Goal: Task Accomplishment & Management: Use online tool/utility

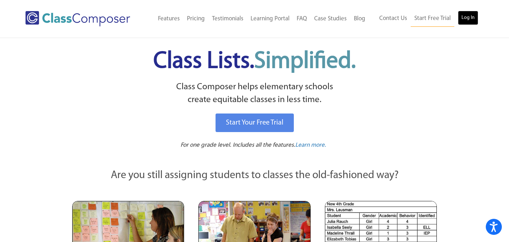
click at [468, 14] on link "Log In" at bounding box center [468, 18] width 20 height 14
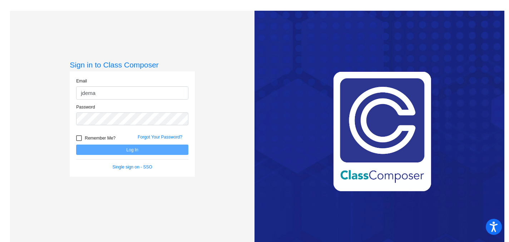
type input "[EMAIL_ADDRESS][DOMAIN_NAME]"
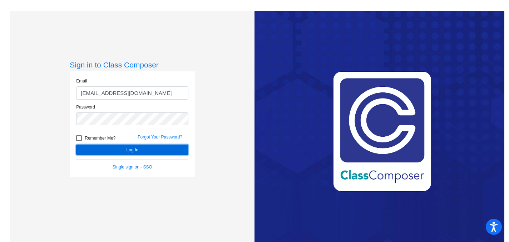
click at [125, 151] on button "Log In" at bounding box center [132, 150] width 112 height 10
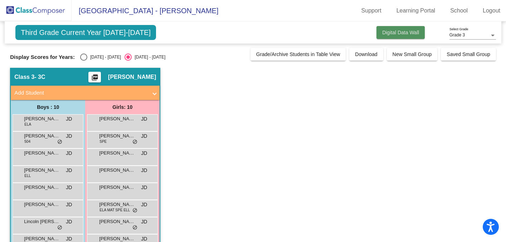
click at [390, 37] on button "Digital Data Wall" at bounding box center [400, 32] width 48 height 13
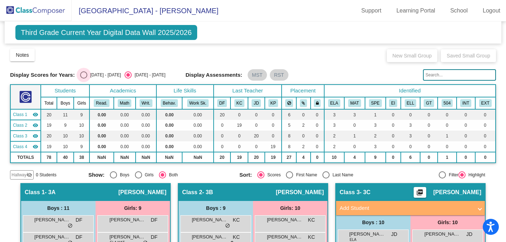
click at [83, 72] on div "Select an option" at bounding box center [83, 75] width 7 height 7
click at [83, 79] on input "[DATE] - [DATE]" at bounding box center [83, 79] width 0 height 0
radio input "true"
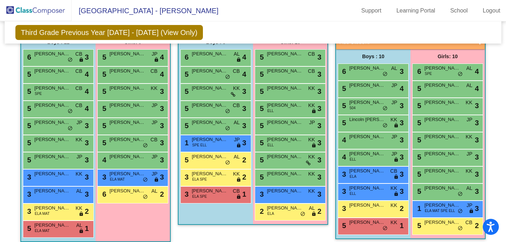
scroll to position [162, 0]
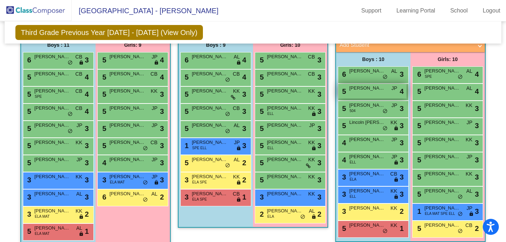
click at [368, 89] on span "[PERSON_NAME]" at bounding box center [367, 88] width 36 height 7
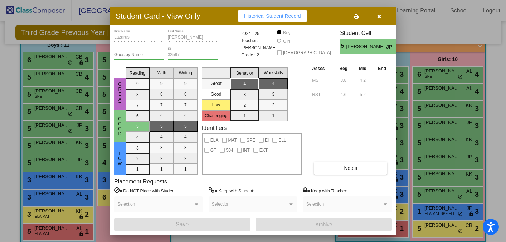
click at [379, 17] on icon "button" at bounding box center [379, 16] width 4 height 5
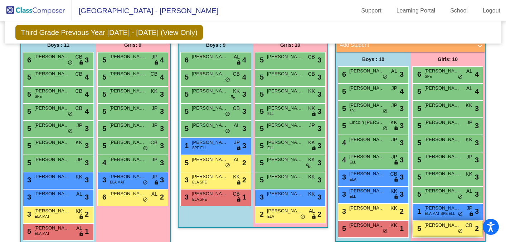
click at [431, 226] on span "[PERSON_NAME]" at bounding box center [442, 225] width 36 height 7
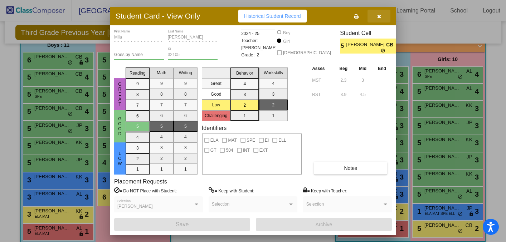
click at [379, 16] on icon "button" at bounding box center [379, 16] width 4 height 5
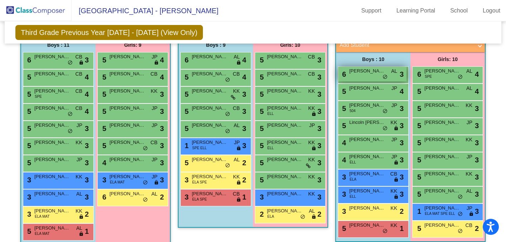
click at [367, 77] on div "6 [PERSON_NAME] AL lock do_not_disturb_alt 3" at bounding box center [372, 74] width 68 height 15
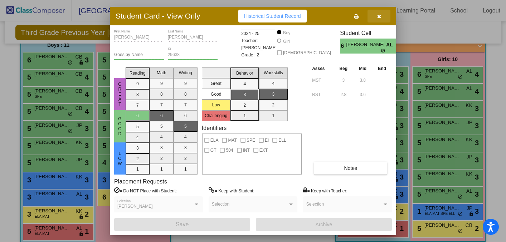
click at [378, 16] on icon "button" at bounding box center [379, 16] width 4 height 5
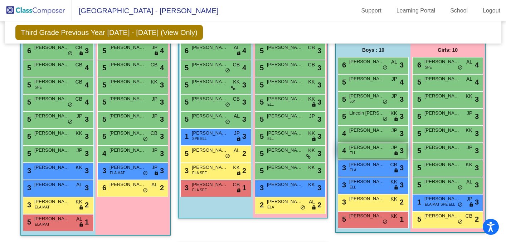
scroll to position [173, 0]
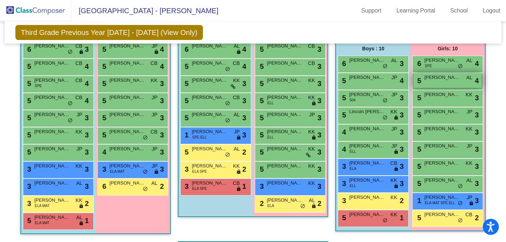
click at [430, 76] on span "[PERSON_NAME]" at bounding box center [442, 77] width 36 height 7
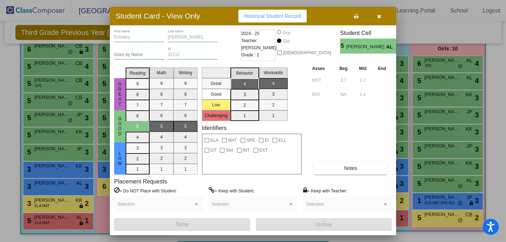
click at [377, 15] on icon "button" at bounding box center [379, 16] width 4 height 5
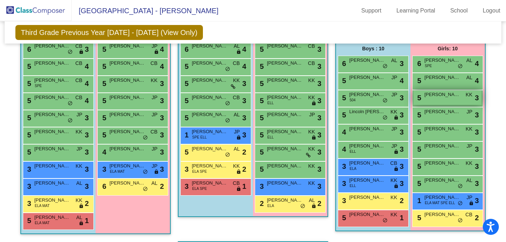
click at [433, 97] on span "[PERSON_NAME]" at bounding box center [442, 94] width 36 height 7
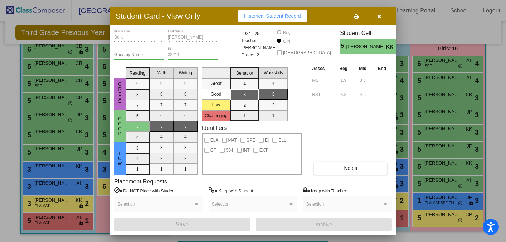
click at [378, 16] on icon "button" at bounding box center [379, 16] width 4 height 5
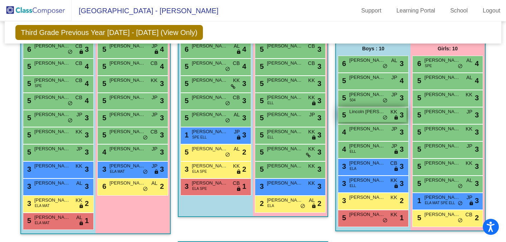
click at [375, 115] on div "5 Lincoln [PERSON_NAME] lock do_not_disturb_alt 3" at bounding box center [372, 115] width 68 height 15
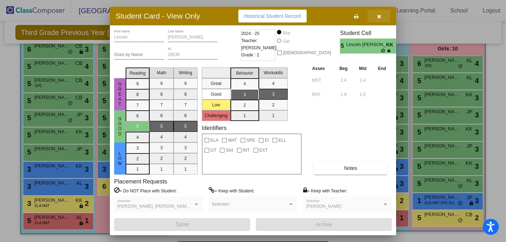
click at [380, 18] on icon "button" at bounding box center [379, 16] width 4 height 5
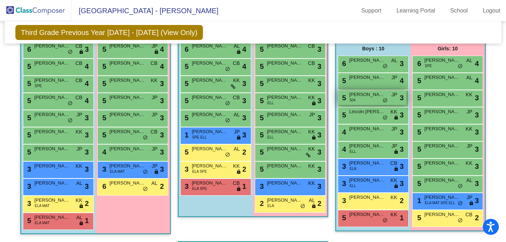
click at [373, 97] on span "[PERSON_NAME]" at bounding box center [367, 94] width 36 height 7
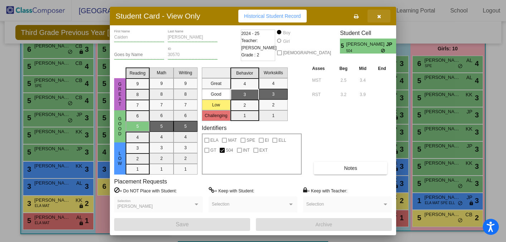
click at [381, 14] on icon "button" at bounding box center [379, 16] width 4 height 5
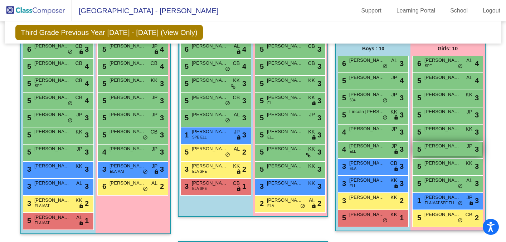
click at [431, 151] on div "5 [PERSON_NAME] JP lock do_not_disturb_alt 3" at bounding box center [447, 149] width 68 height 15
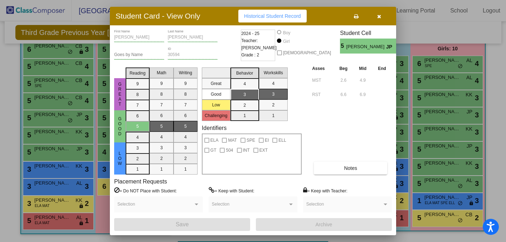
click at [376, 17] on button "button" at bounding box center [378, 16] width 23 height 13
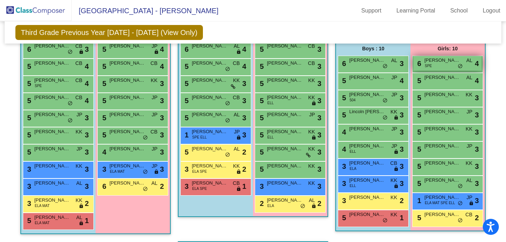
click at [431, 62] on span "[PERSON_NAME]" at bounding box center [442, 60] width 36 height 7
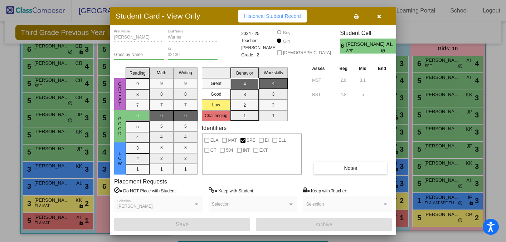
click at [378, 15] on icon "button" at bounding box center [379, 16] width 4 height 5
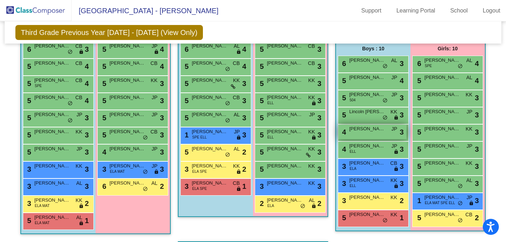
click at [370, 131] on span "[PERSON_NAME]" at bounding box center [367, 129] width 36 height 7
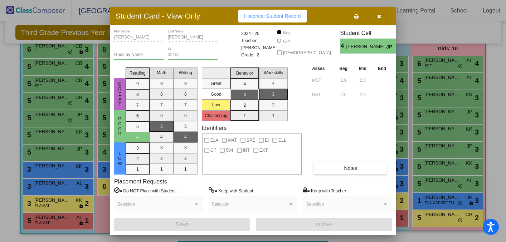
click at [378, 15] on icon "button" at bounding box center [379, 16] width 4 height 5
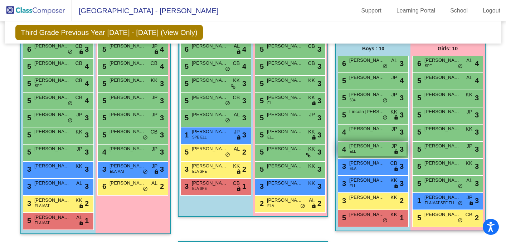
click at [369, 148] on span "[PERSON_NAME]" at bounding box center [367, 146] width 36 height 7
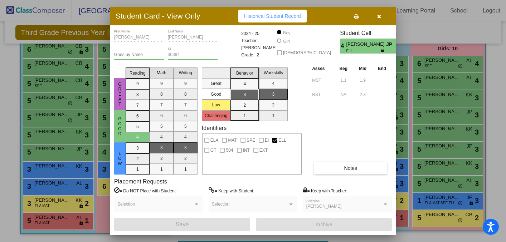
click at [378, 18] on icon "button" at bounding box center [379, 16] width 4 height 5
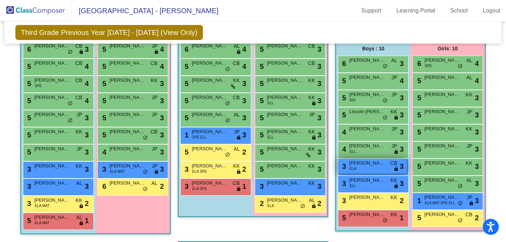
click at [354, 162] on span "[PERSON_NAME]" at bounding box center [367, 163] width 36 height 7
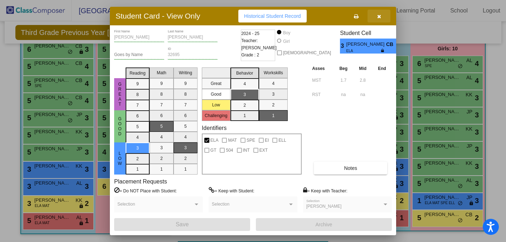
click at [379, 17] on icon "button" at bounding box center [379, 16] width 4 height 5
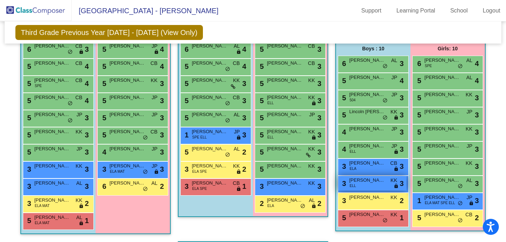
click at [361, 183] on span "[PERSON_NAME]" at bounding box center [367, 180] width 36 height 7
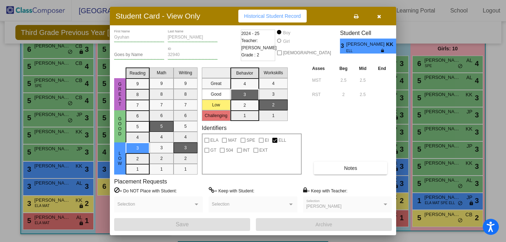
scroll to position [0, 0]
click at [378, 17] on icon "button" at bounding box center [379, 16] width 4 height 5
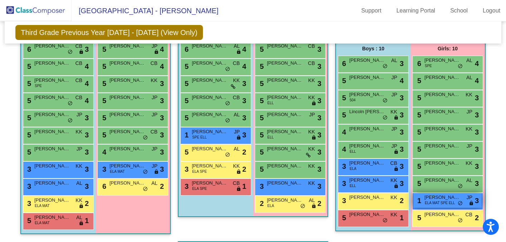
click at [425, 202] on span "ELA MAT SPE ELL" at bounding box center [440, 203] width 30 height 5
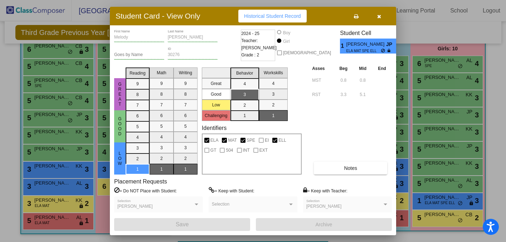
click at [378, 16] on icon "button" at bounding box center [379, 16] width 4 height 5
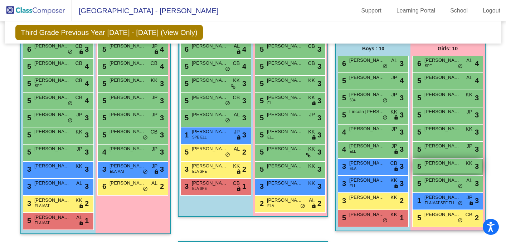
click at [432, 166] on span "[PERSON_NAME]" at bounding box center [442, 163] width 36 height 7
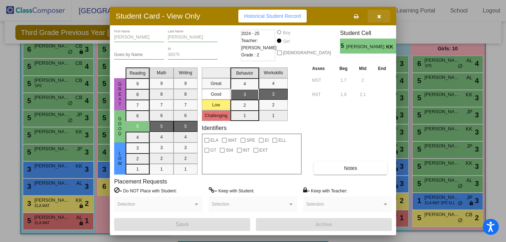
click at [379, 13] on span "button" at bounding box center [379, 16] width 4 height 6
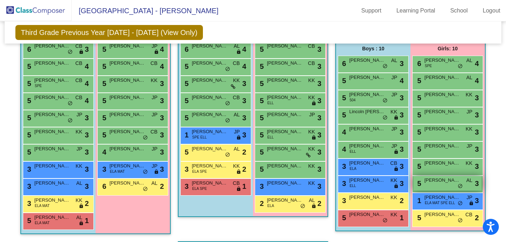
click at [431, 183] on span "[PERSON_NAME]" at bounding box center [442, 180] width 36 height 7
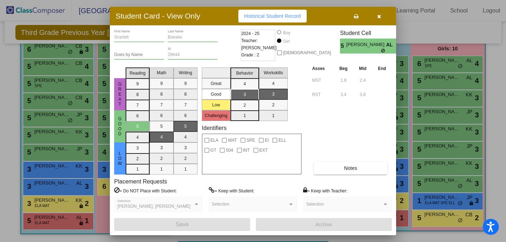
click at [377, 17] on icon "button" at bounding box center [379, 16] width 4 height 5
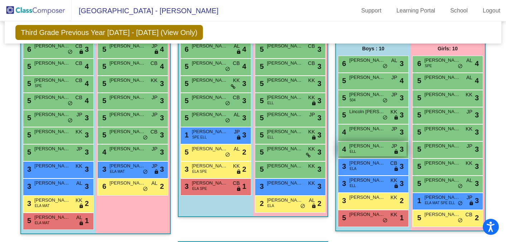
click at [349, 147] on span "[PERSON_NAME]" at bounding box center [367, 146] width 36 height 7
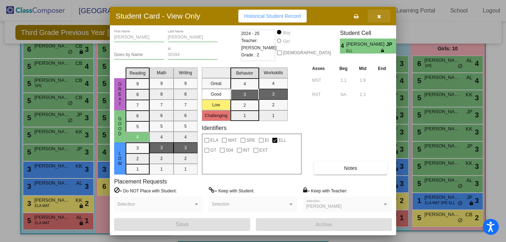
click at [377, 18] on icon "button" at bounding box center [379, 16] width 4 height 5
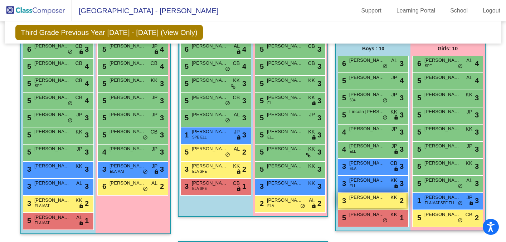
click at [362, 201] on span "[PERSON_NAME]" at bounding box center [367, 197] width 36 height 7
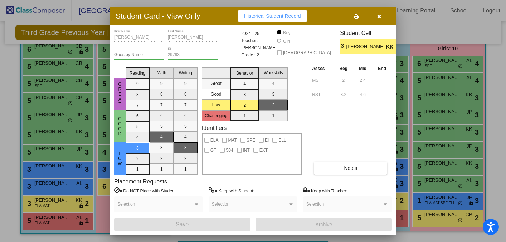
click at [378, 18] on icon "button" at bounding box center [379, 16] width 4 height 5
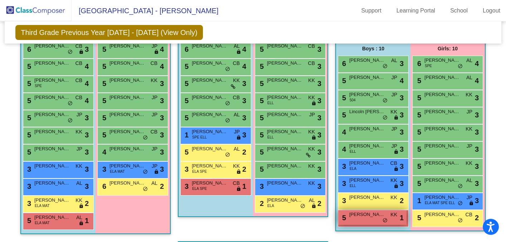
click at [356, 224] on div "5 [PERSON_NAME] KK lock do_not_disturb_alt 1" at bounding box center [372, 218] width 68 height 15
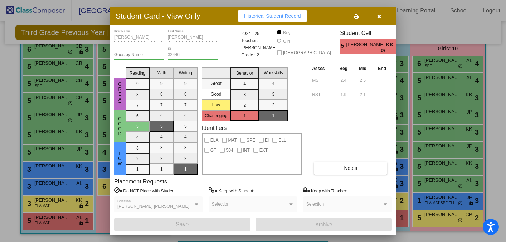
click at [377, 16] on icon "button" at bounding box center [379, 16] width 4 height 5
